Goal: Information Seeking & Learning: Learn about a topic

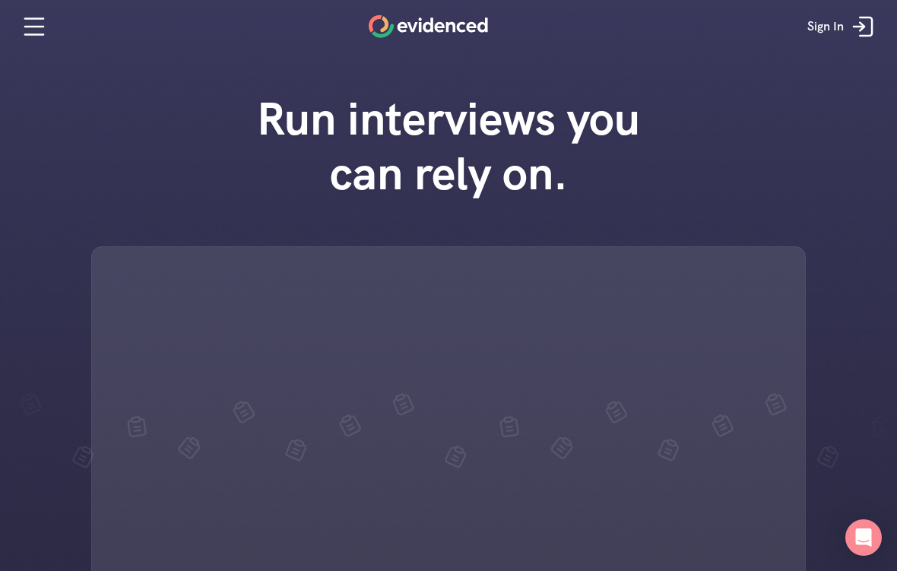
click at [839, 558] on div "Run interviews you can rely on." at bounding box center [448, 392] width 897 height 632
